Goal: Contribute content: Contribute content

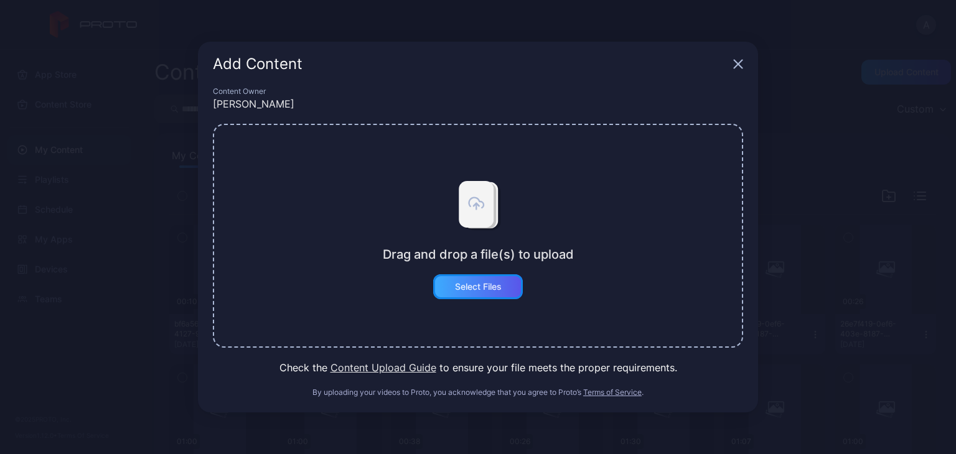
click at [493, 294] on div "Select Files" at bounding box center [478, 286] width 90 height 25
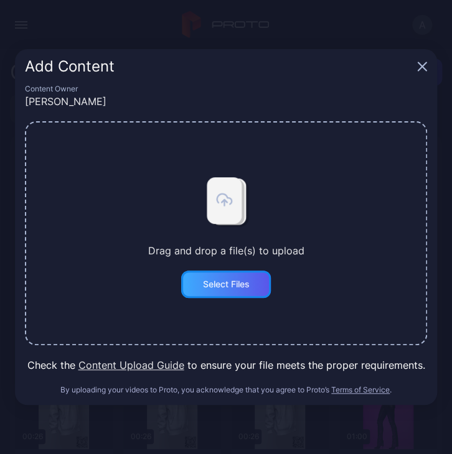
click at [239, 287] on div "Select Files" at bounding box center [226, 284] width 47 height 10
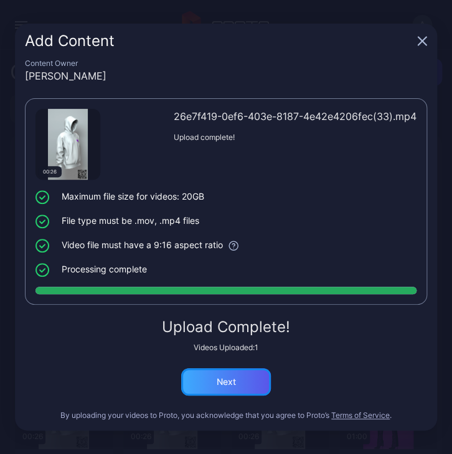
click at [246, 373] on div "Next" at bounding box center [226, 381] width 90 height 27
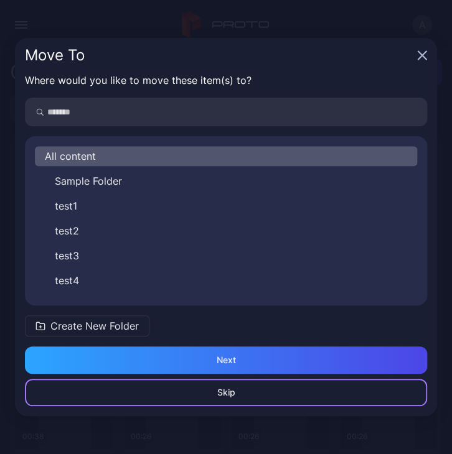
click at [231, 391] on div "Skip" at bounding box center [226, 393] width 18 height 10
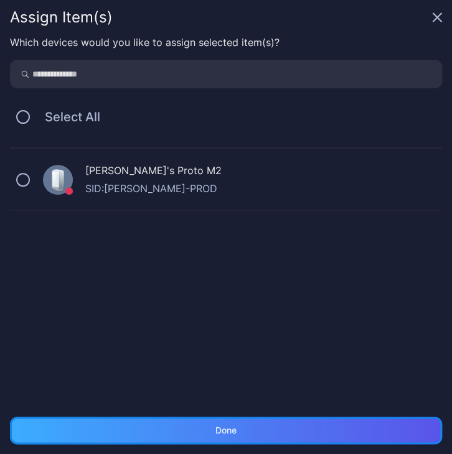
click at [220, 431] on div "Done" at bounding box center [225, 431] width 21 height 10
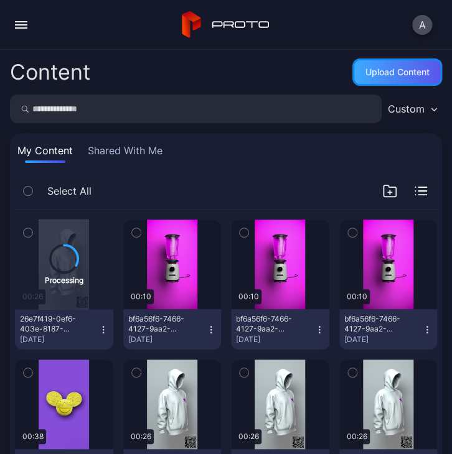
click at [391, 80] on div "Upload Content" at bounding box center [397, 71] width 90 height 27
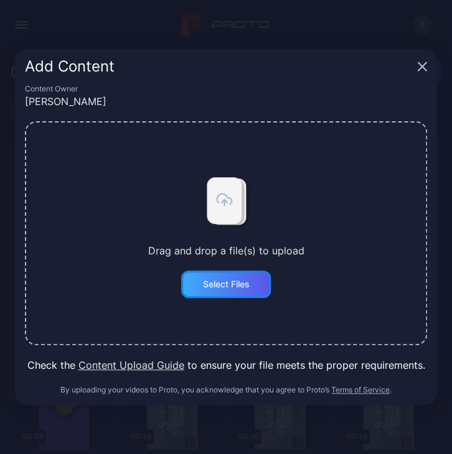
click at [225, 289] on div "Select Files" at bounding box center [226, 284] width 47 height 10
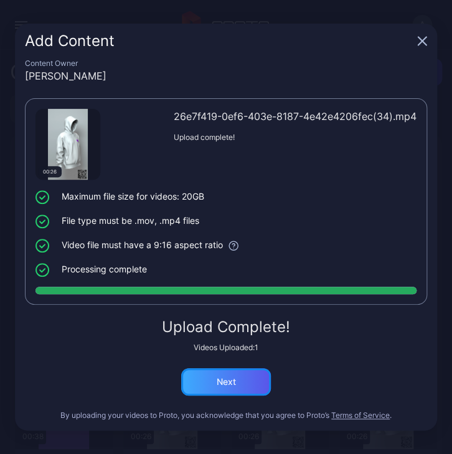
click at [249, 376] on div "Next" at bounding box center [226, 381] width 90 height 27
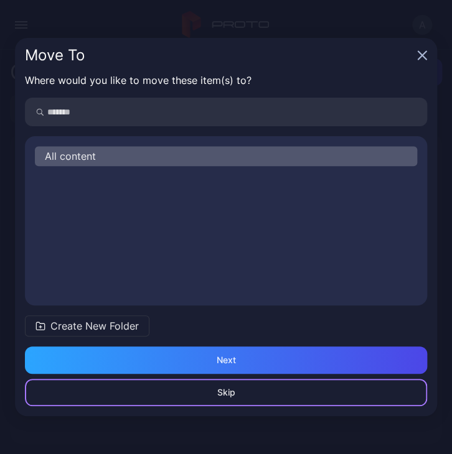
click at [222, 389] on div "Skip" at bounding box center [226, 393] width 18 height 10
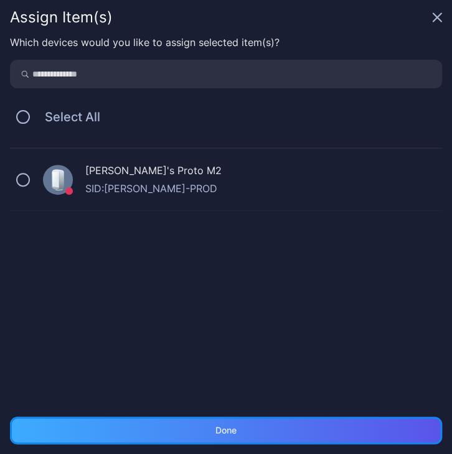
click at [197, 419] on div "Done" at bounding box center [226, 430] width 432 height 27
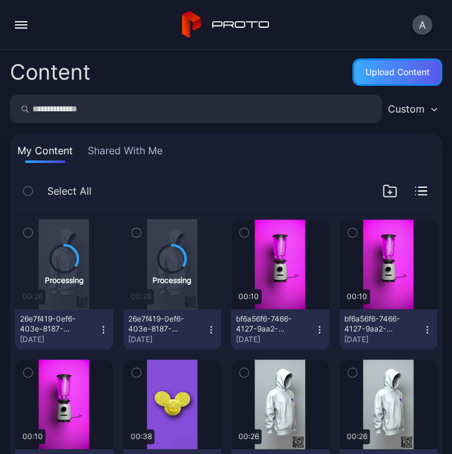
click at [378, 68] on div "Upload Content" at bounding box center [397, 72] width 64 height 10
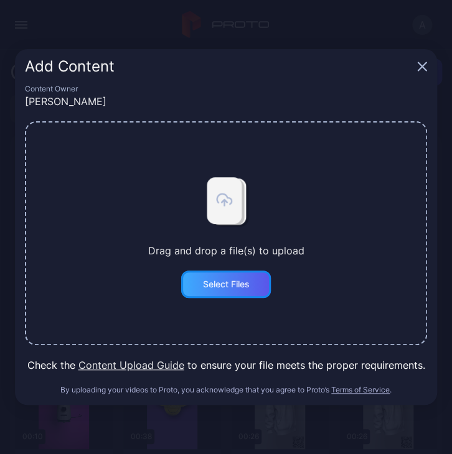
click at [227, 289] on div "Select Files" at bounding box center [226, 284] width 47 height 10
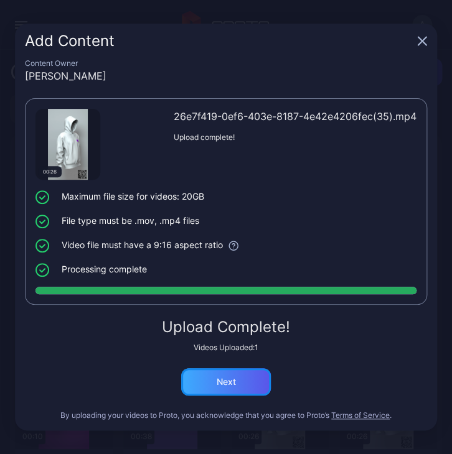
click at [222, 371] on div "Next" at bounding box center [226, 381] width 90 height 27
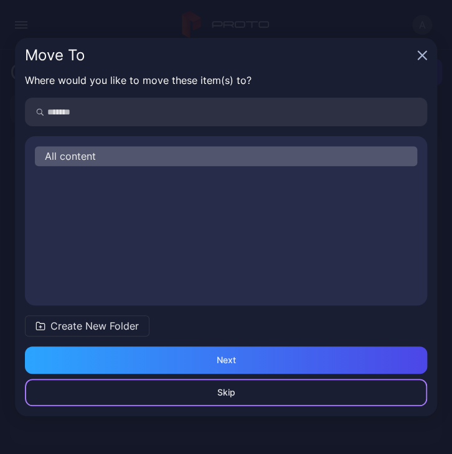
click at [239, 403] on div "Skip" at bounding box center [226, 392] width 402 height 27
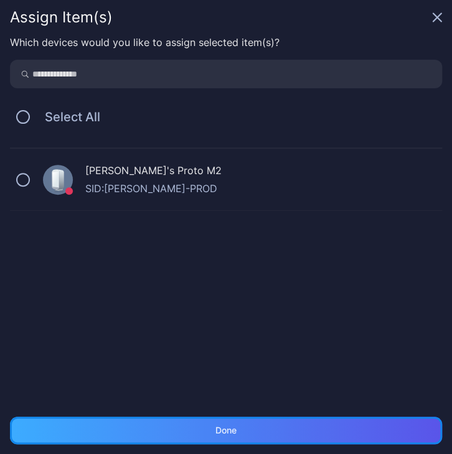
click at [234, 426] on div "Done" at bounding box center [225, 431] width 21 height 10
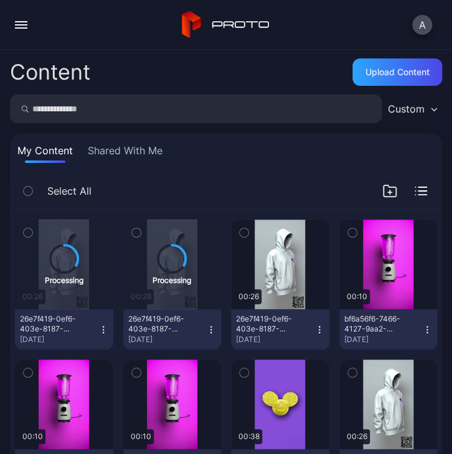
click at [307, 36] on div "A" at bounding box center [226, 25] width 452 height 50
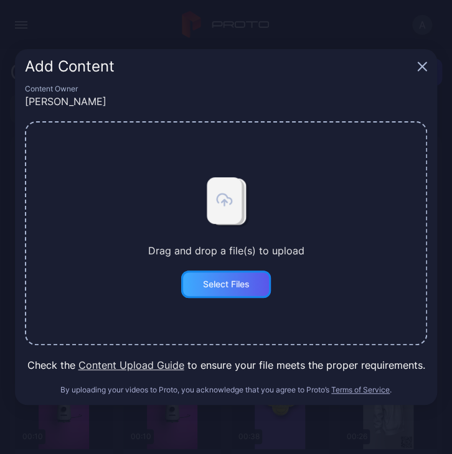
click at [223, 277] on div "Select Files" at bounding box center [226, 284] width 90 height 27
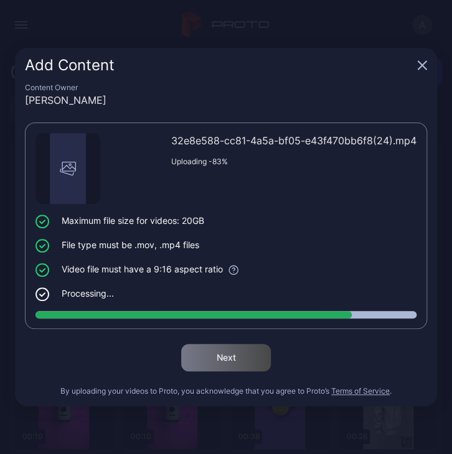
click at [427, 67] on div "Add Content" at bounding box center [226, 65] width 422 height 35
click at [424, 67] on icon "button" at bounding box center [422, 65] width 10 height 10
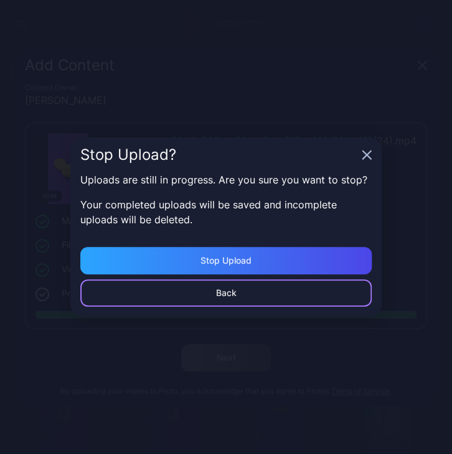
click at [202, 296] on div "Back" at bounding box center [225, 292] width 291 height 27
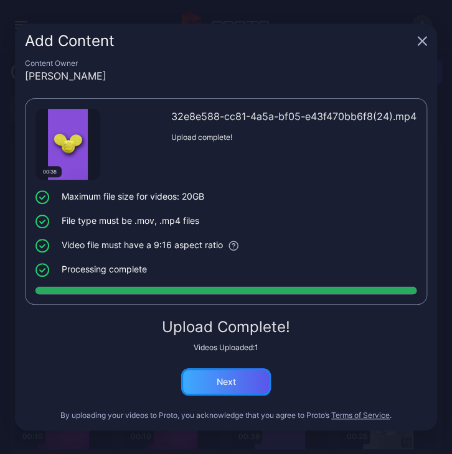
click at [260, 374] on div "Next" at bounding box center [226, 381] width 90 height 27
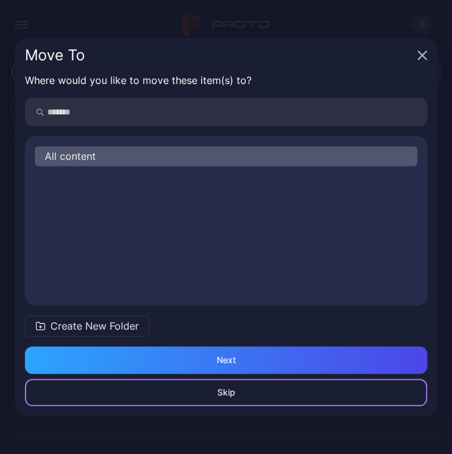
click at [227, 402] on div "Skip" at bounding box center [226, 392] width 402 height 27
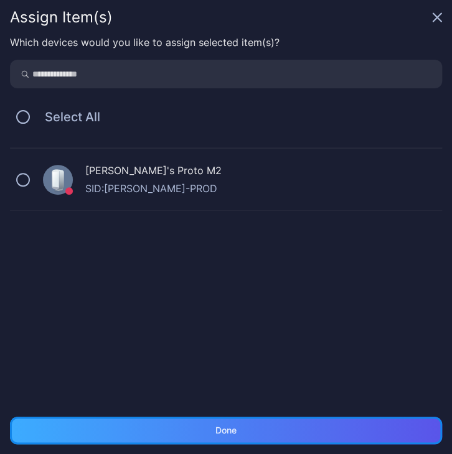
click at [231, 424] on div "Done" at bounding box center [226, 430] width 432 height 27
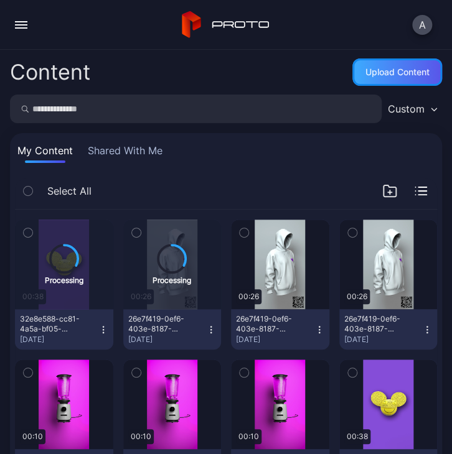
click at [383, 78] on div "Upload Content" at bounding box center [397, 71] width 90 height 27
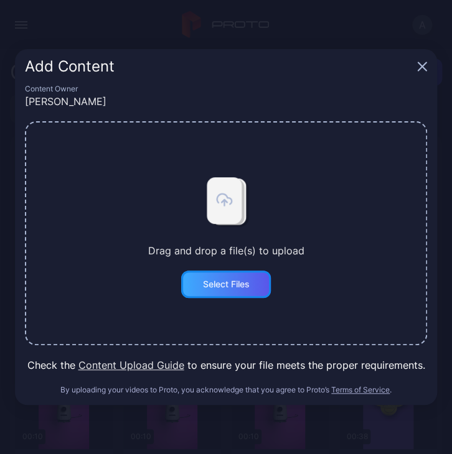
click at [215, 288] on div "Select Files" at bounding box center [226, 284] width 47 height 10
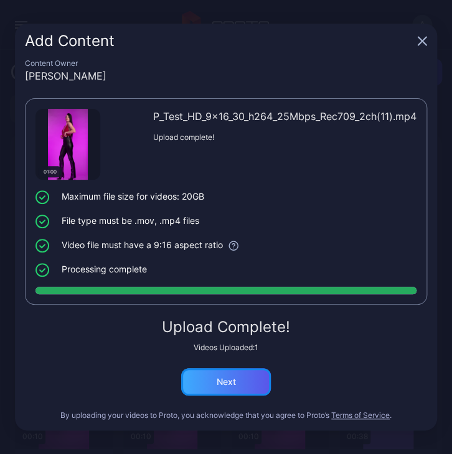
click at [264, 381] on div "Next" at bounding box center [226, 381] width 90 height 27
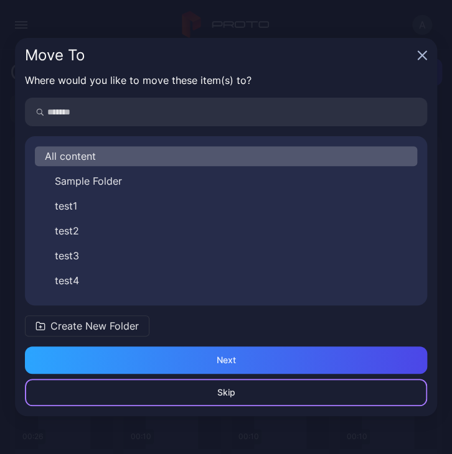
click at [251, 402] on div "Skip" at bounding box center [226, 392] width 402 height 27
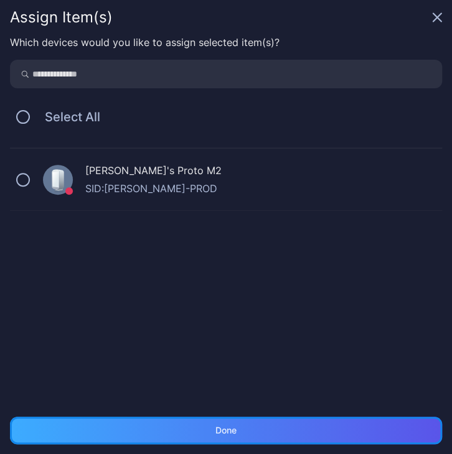
click at [266, 429] on div "Done" at bounding box center [226, 430] width 432 height 27
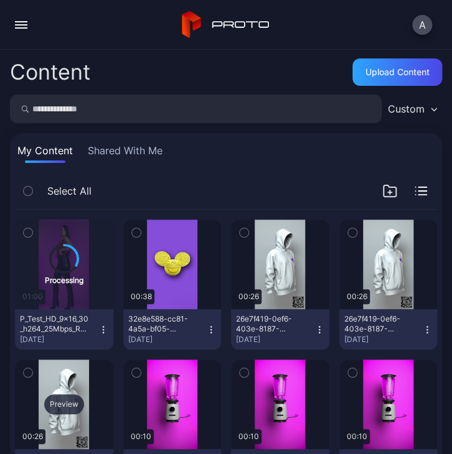
click at [60, 390] on div "Preview" at bounding box center [64, 405] width 98 height 90
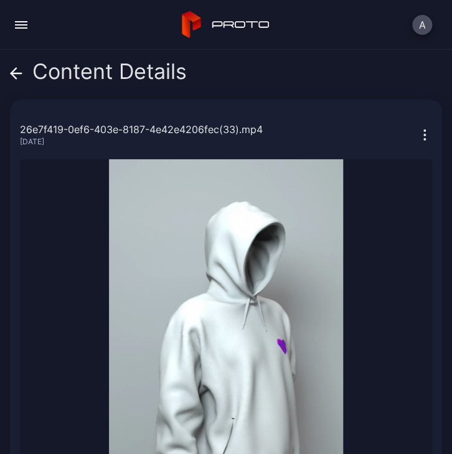
click at [12, 72] on icon at bounding box center [13, 73] width 5 height 11
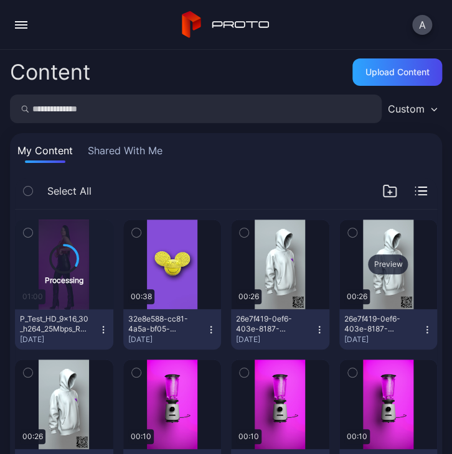
click at [390, 289] on div "Preview" at bounding box center [388, 265] width 98 height 90
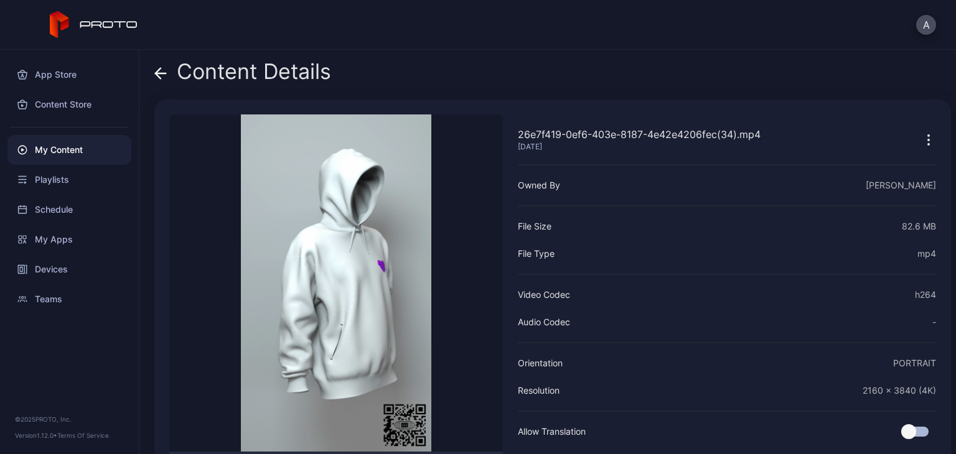
click at [163, 73] on icon at bounding box center [161, 73] width 11 height 0
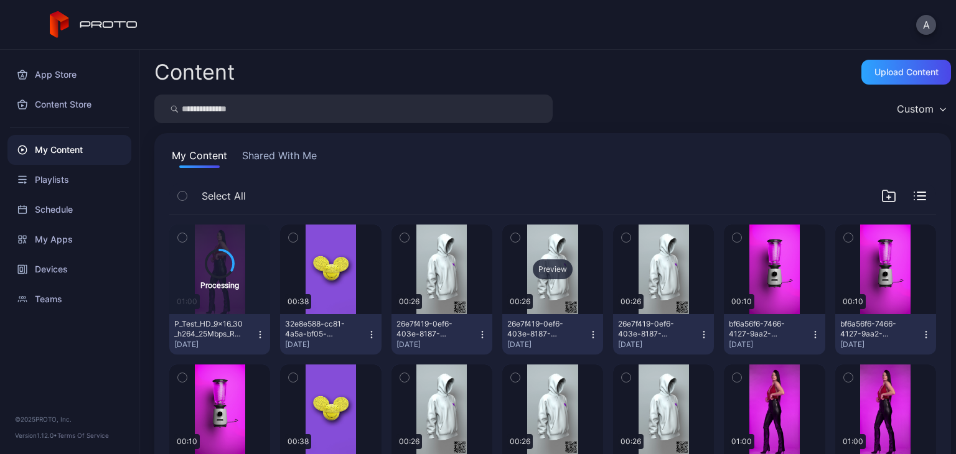
click at [541, 282] on div "Preview" at bounding box center [552, 270] width 101 height 90
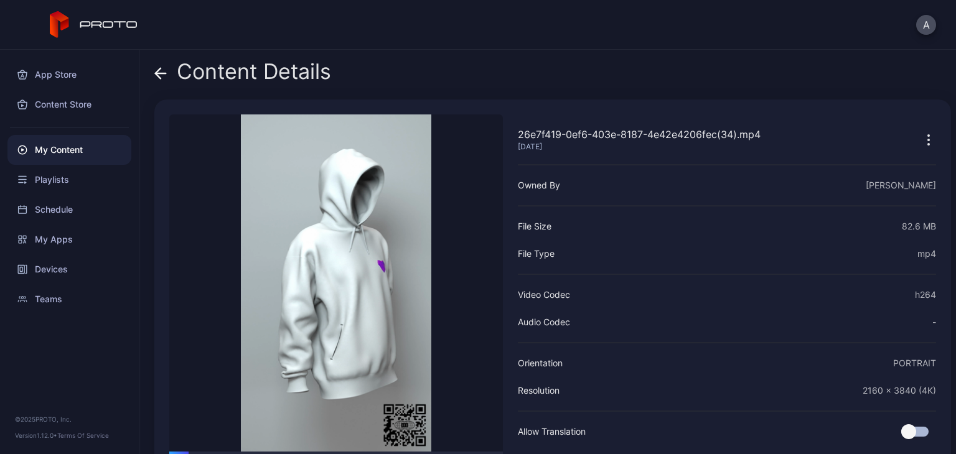
click at [156, 71] on icon at bounding box center [160, 73] width 12 height 12
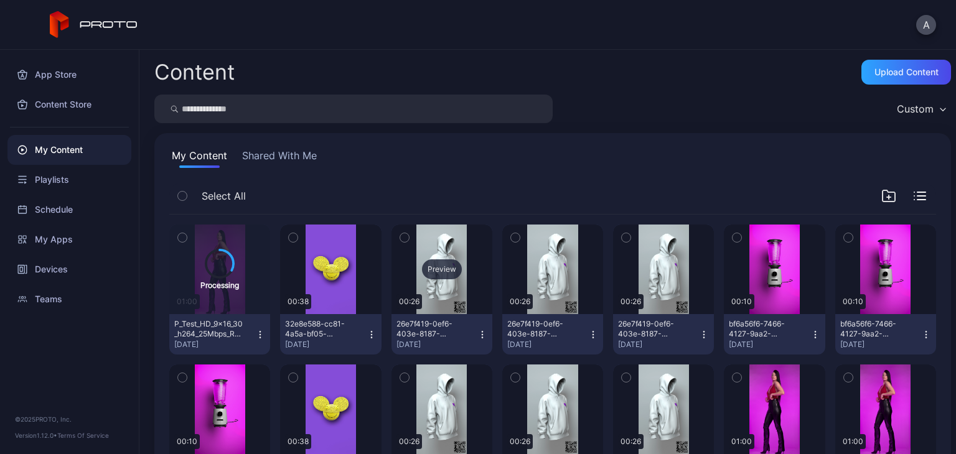
click at [447, 264] on div "Preview" at bounding box center [442, 269] width 40 height 20
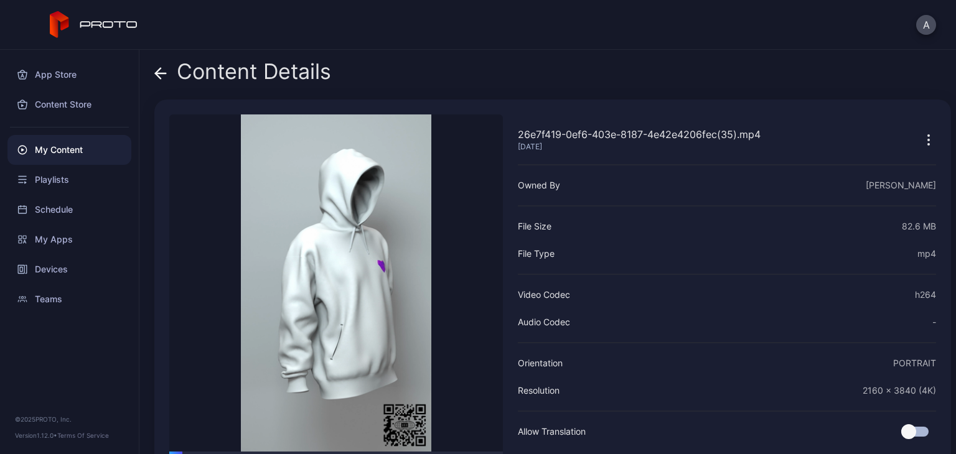
click at [161, 77] on icon at bounding box center [160, 73] width 12 height 12
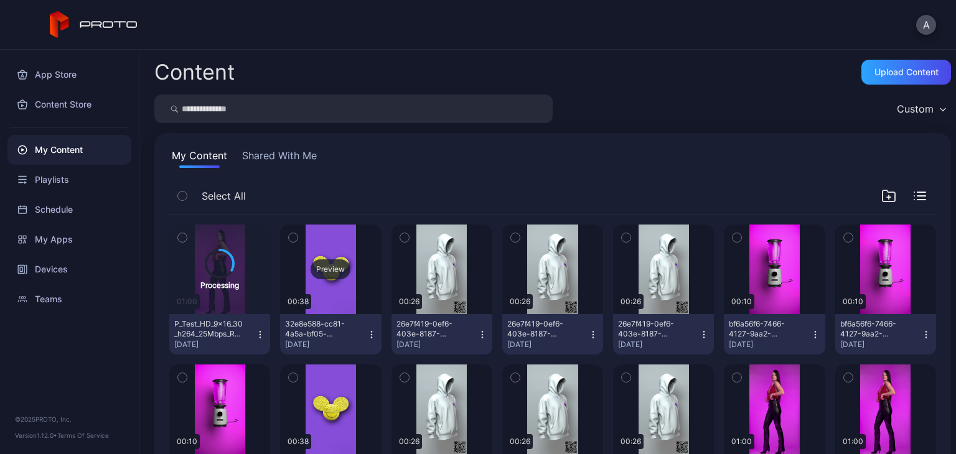
click at [353, 285] on div "Preview" at bounding box center [330, 270] width 101 height 90
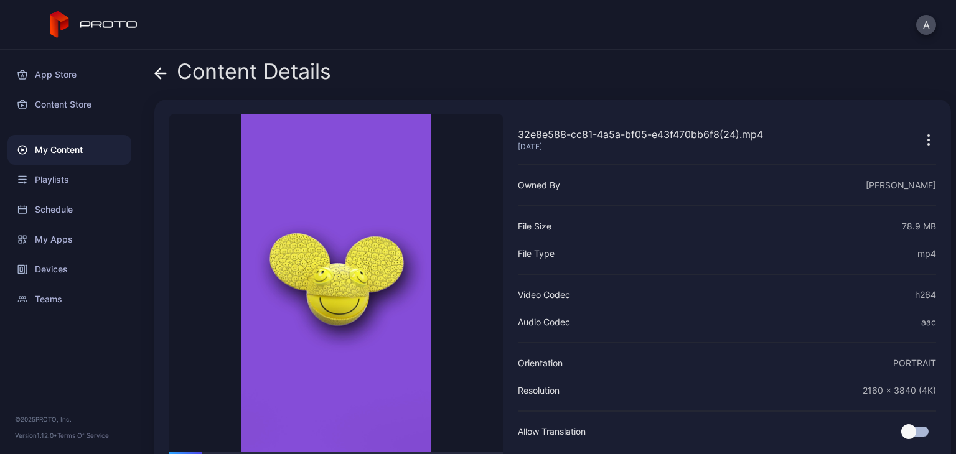
click at [154, 70] on icon at bounding box center [160, 73] width 12 height 12
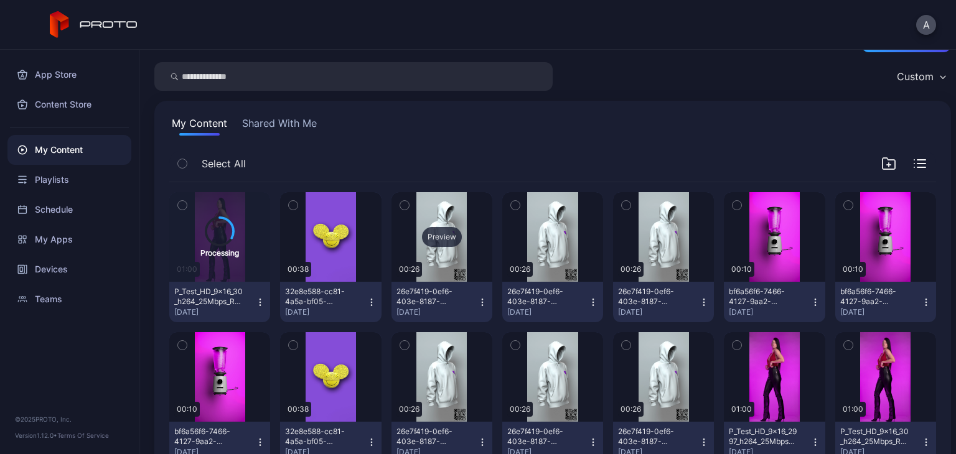
scroll to position [124, 0]
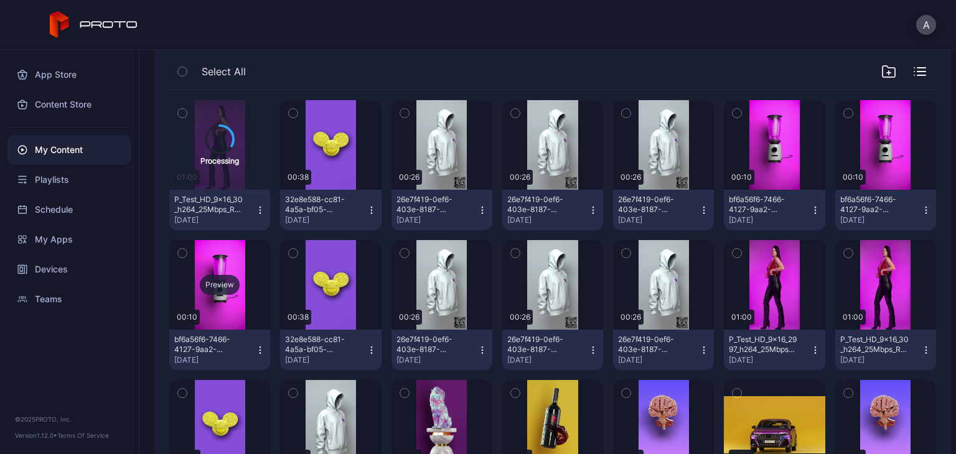
click at [222, 271] on div "Preview" at bounding box center [219, 285] width 101 height 90
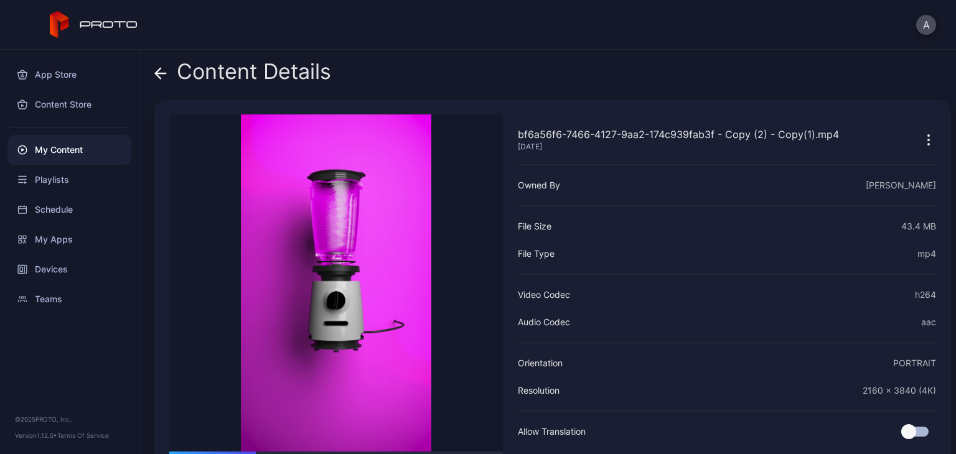
click at [159, 69] on icon at bounding box center [158, 73] width 5 height 11
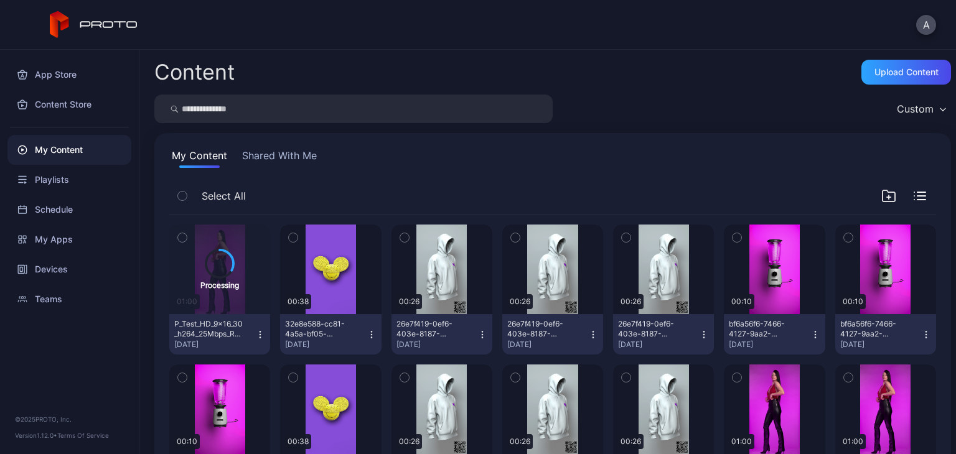
scroll to position [124, 0]
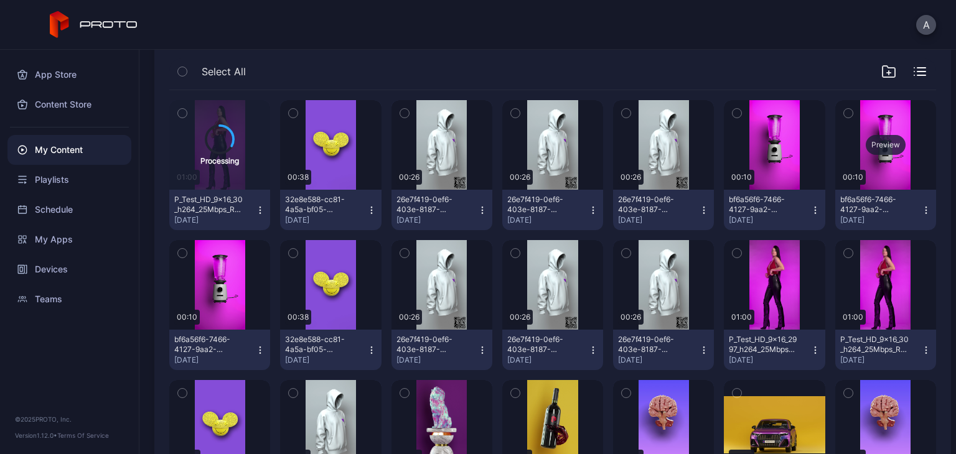
click at [859, 161] on div "Preview" at bounding box center [885, 145] width 101 height 90
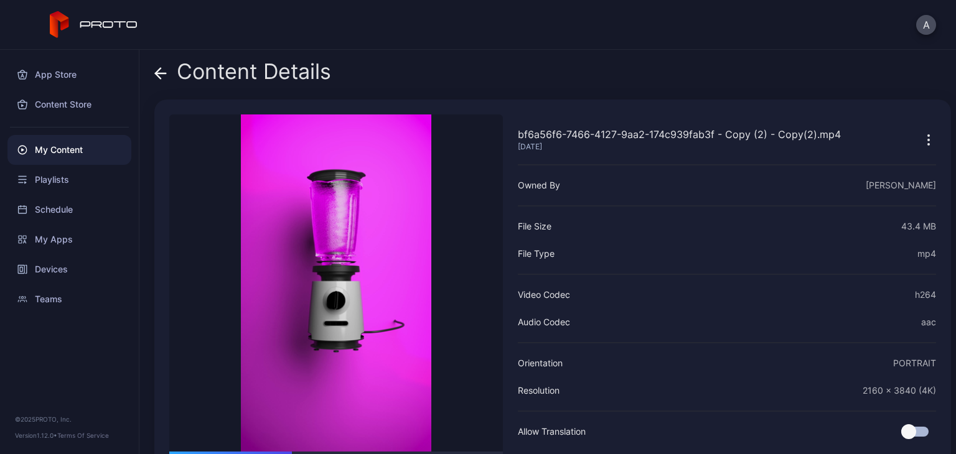
click at [160, 75] on icon at bounding box center [160, 73] width 12 height 12
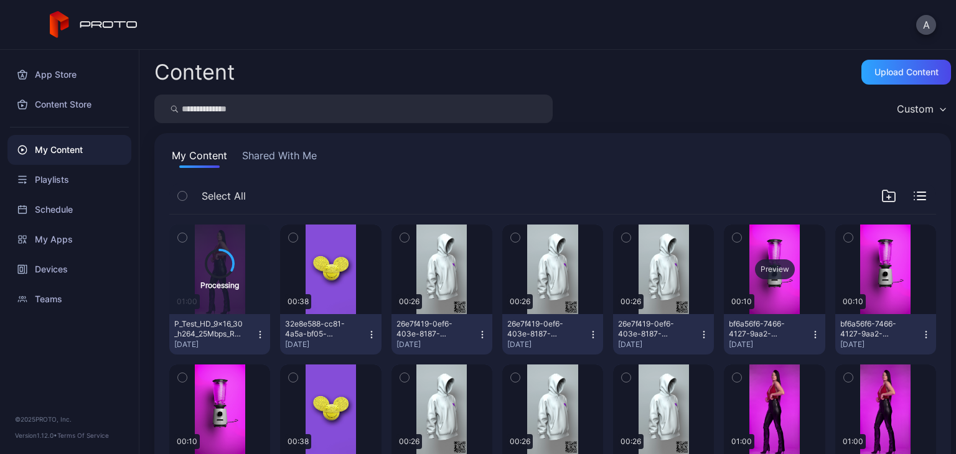
scroll to position [124, 0]
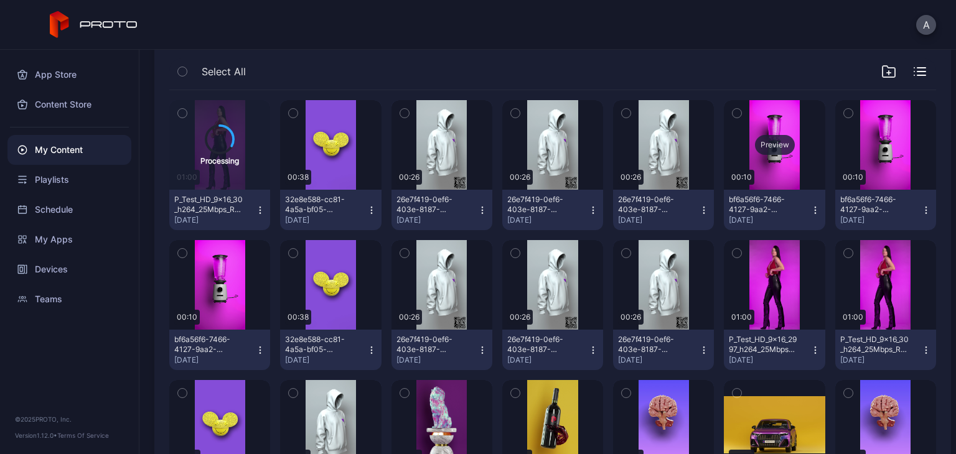
click at [782, 171] on div "Preview" at bounding box center [774, 145] width 101 height 90
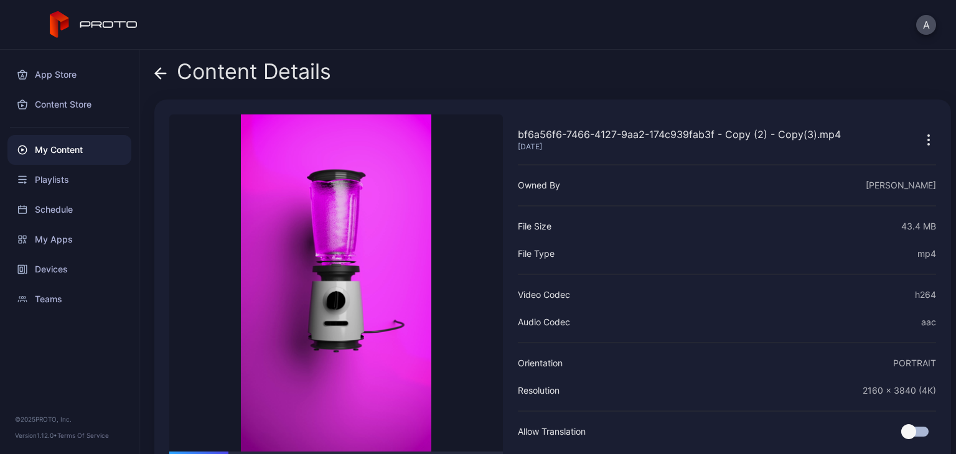
click at [163, 71] on icon at bounding box center [160, 73] width 12 height 12
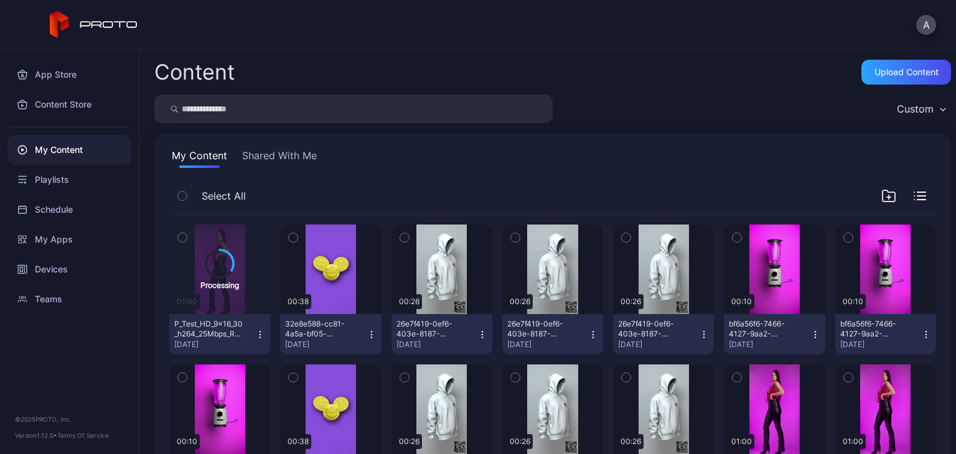
scroll to position [124, 0]
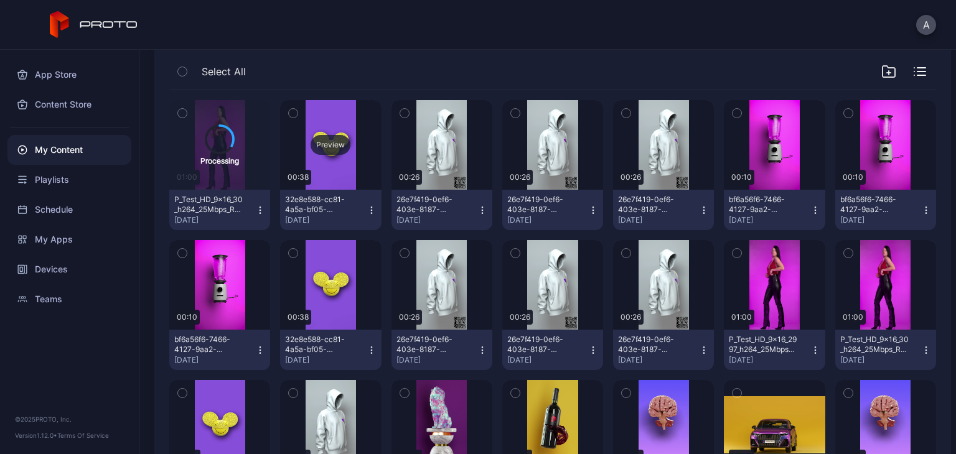
click at [324, 154] on div "Preview" at bounding box center [331, 145] width 40 height 20
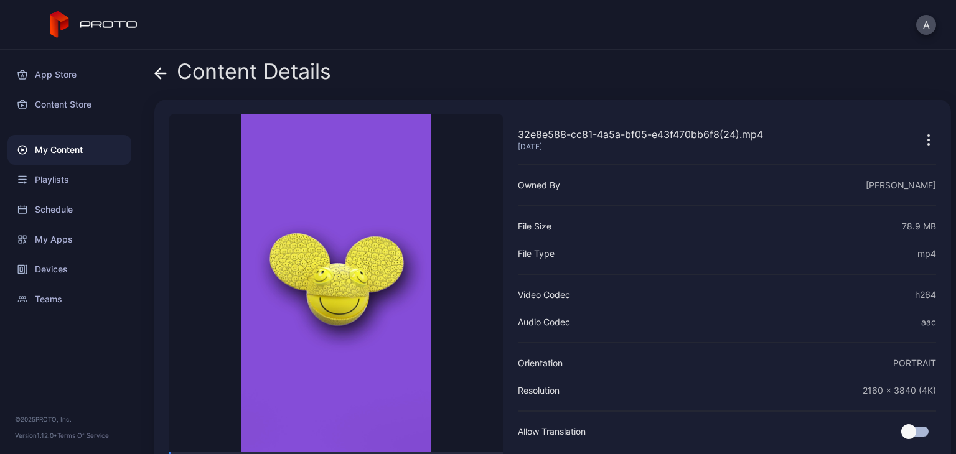
click at [164, 73] on icon at bounding box center [161, 73] width 11 height 0
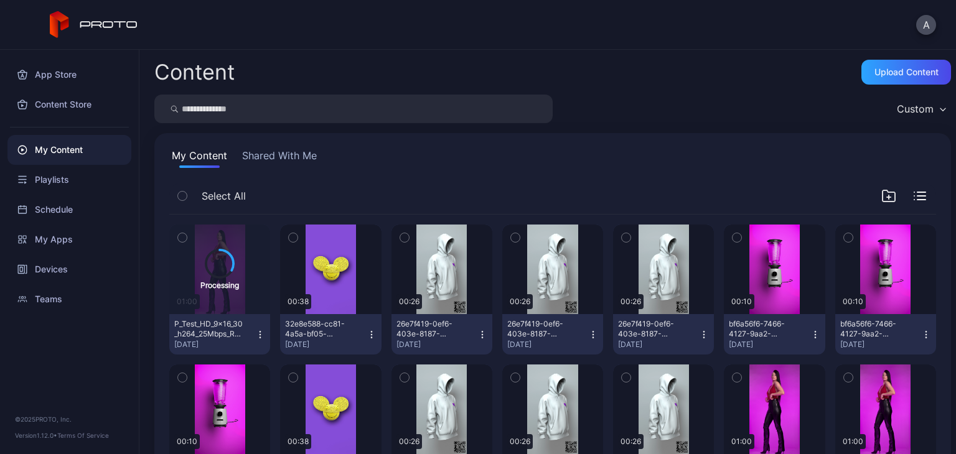
scroll to position [124, 0]
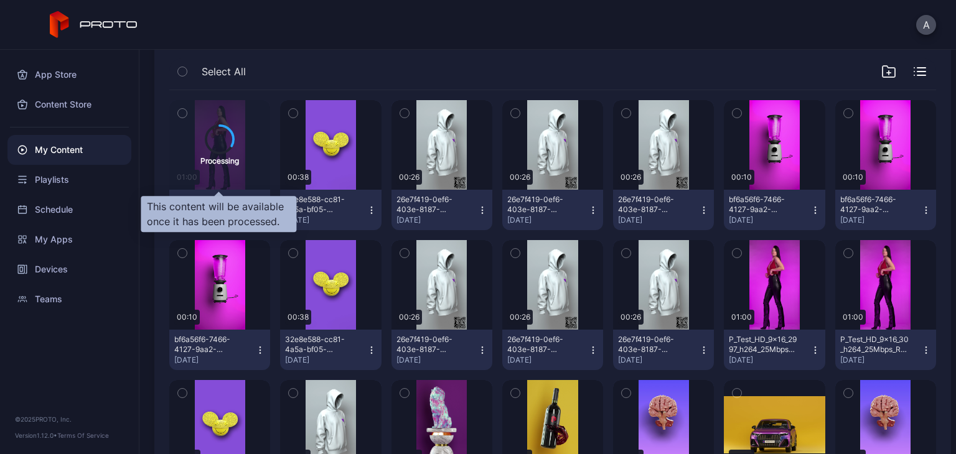
click at [212, 169] on div "Processing" at bounding box center [219, 145] width 101 height 90
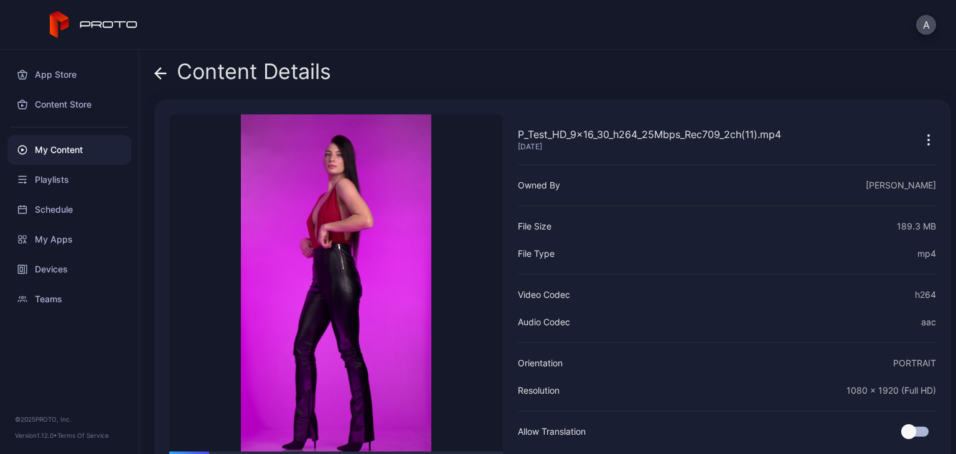
click at [162, 72] on icon at bounding box center [160, 73] width 12 height 12
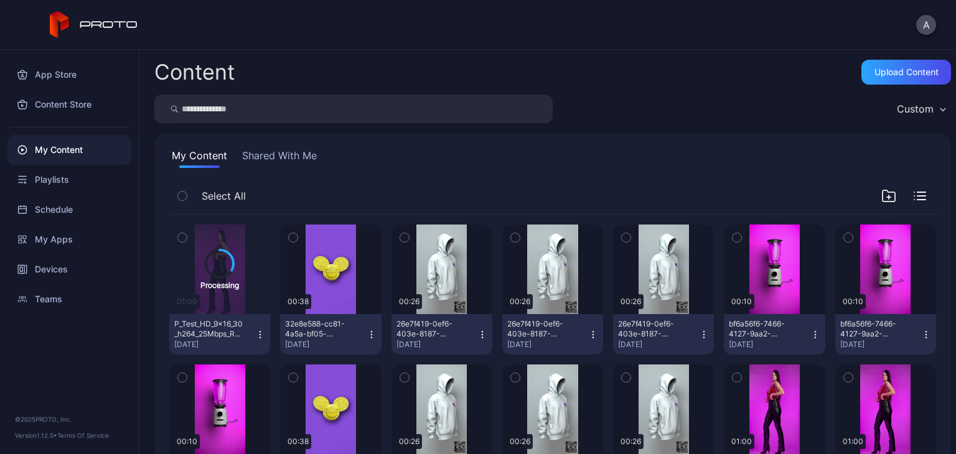
scroll to position [124, 0]
